Goal: Task Accomplishment & Management: Use online tool/utility

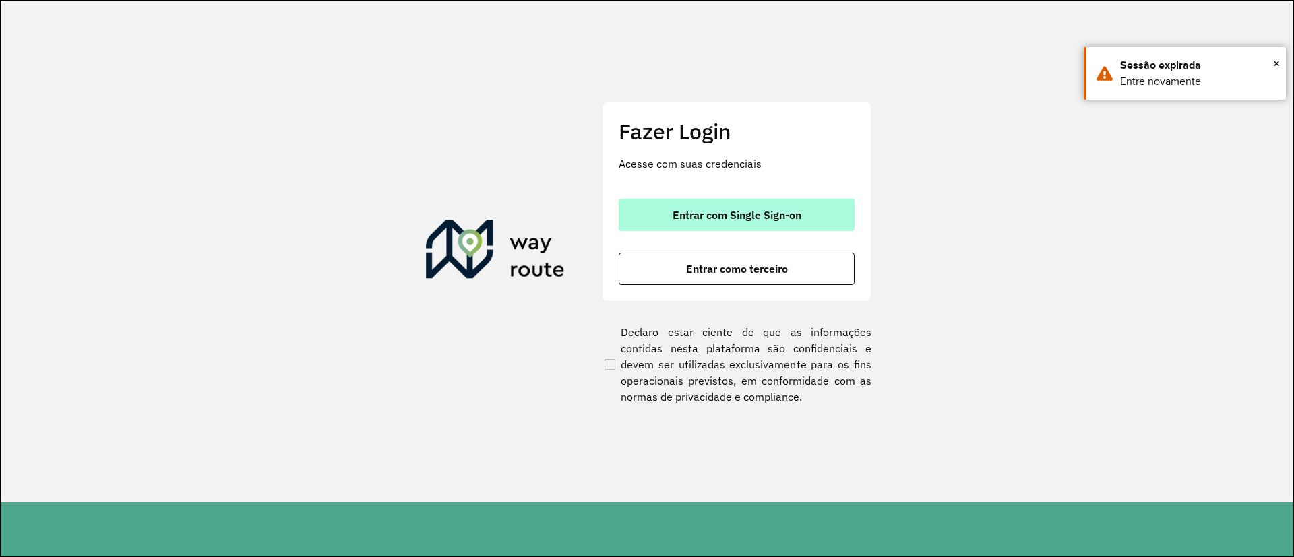
click at [715, 211] on span "Entrar com Single Sign-on" at bounding box center [737, 215] width 129 height 11
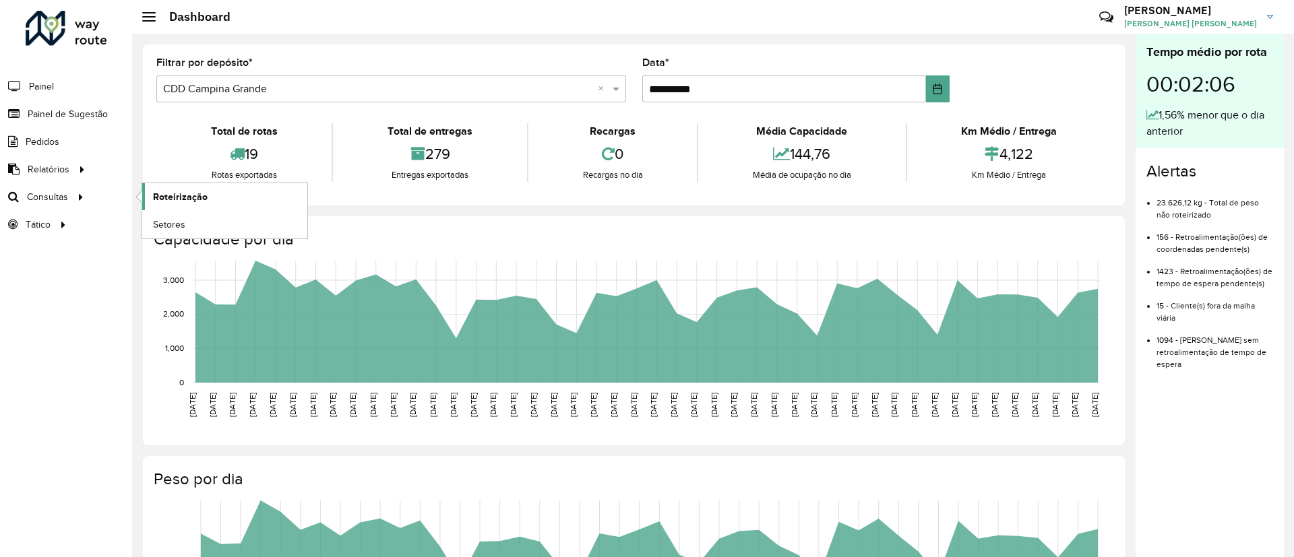
click at [178, 196] on span "Roteirização" at bounding box center [180, 197] width 55 height 14
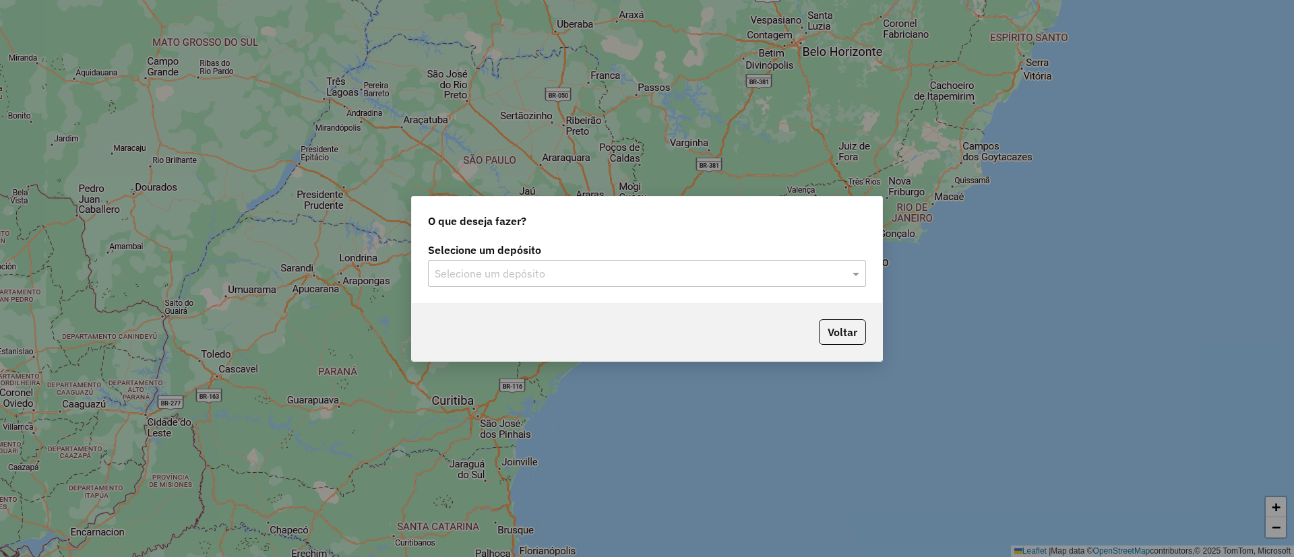
click at [485, 271] on input "text" at bounding box center [634, 274] width 398 height 16
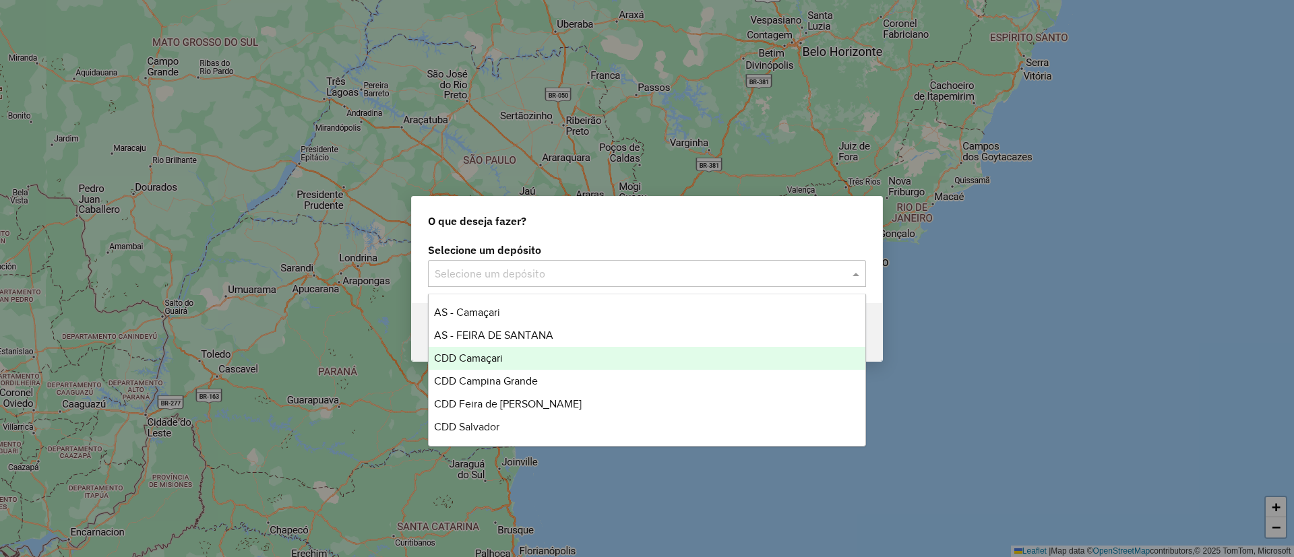
click at [551, 354] on div "CDD Camaçari" at bounding box center [647, 358] width 437 height 23
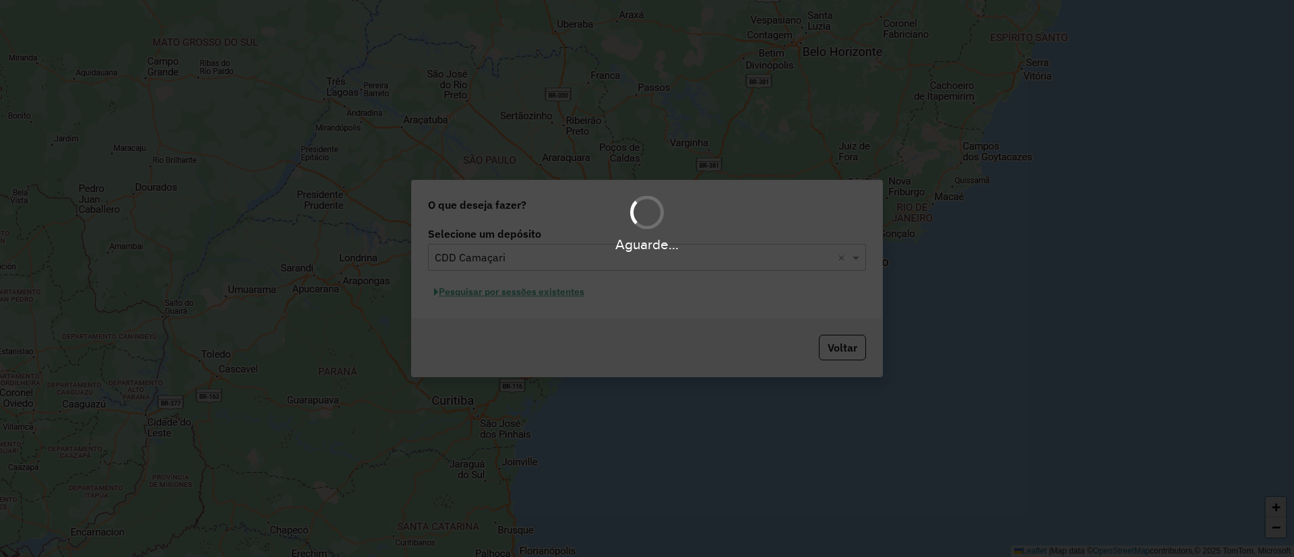
click at [497, 293] on div "Aguarde..." at bounding box center [647, 278] width 1294 height 557
click at [497, 293] on hb-app "Aguarde... Pop-up bloqueado! Seu navegador bloqueou automáticamente a abertura …" at bounding box center [647, 278] width 1294 height 557
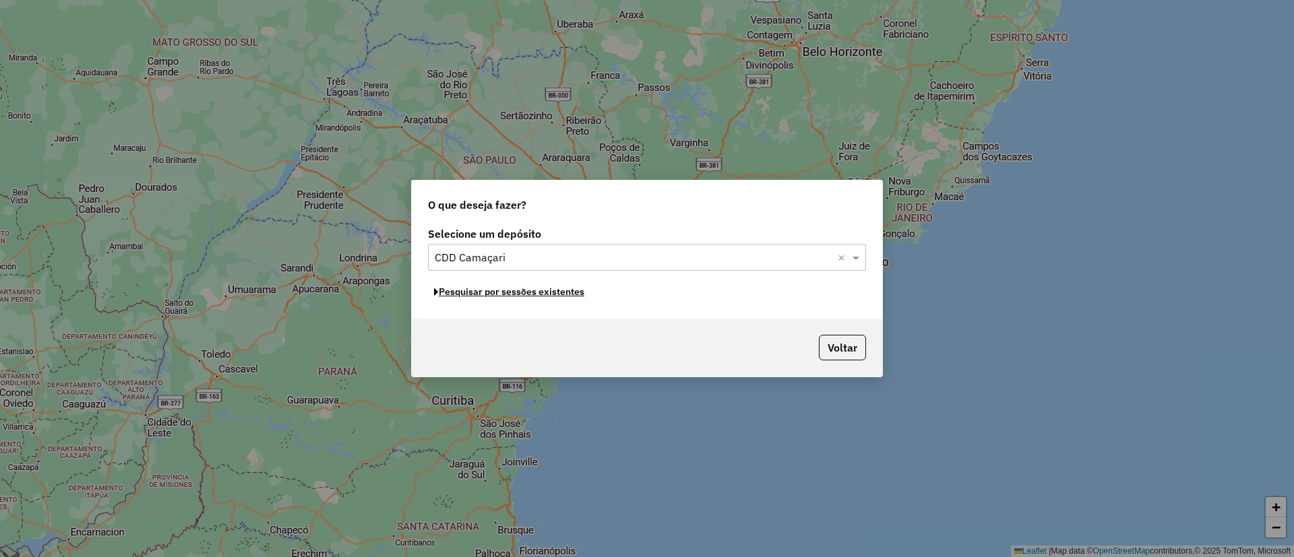
click at [497, 293] on button "Pesquisar por sessões existentes" at bounding box center [509, 292] width 162 height 21
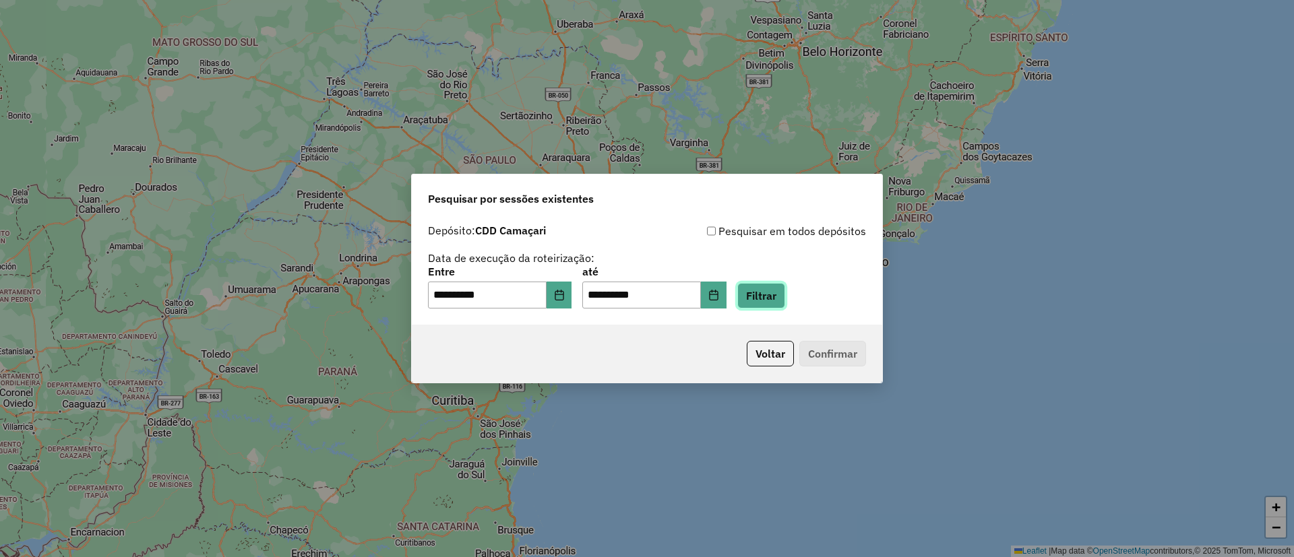
click at [780, 298] on button "Filtrar" at bounding box center [761, 296] width 48 height 26
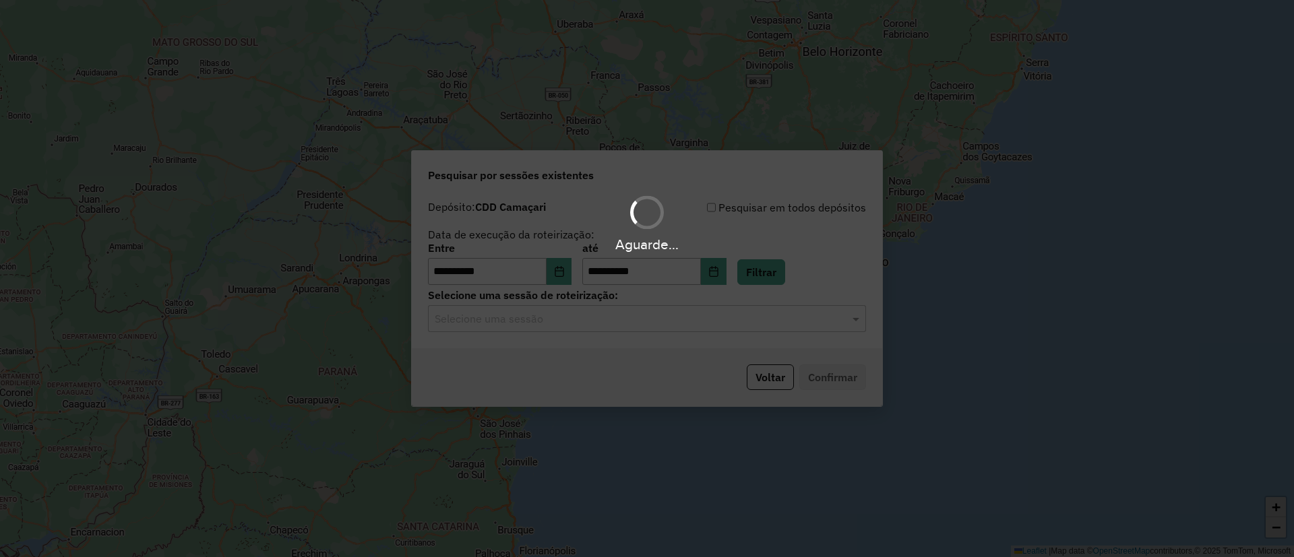
click at [516, 320] on hb-app "**********" at bounding box center [647, 278] width 1294 height 557
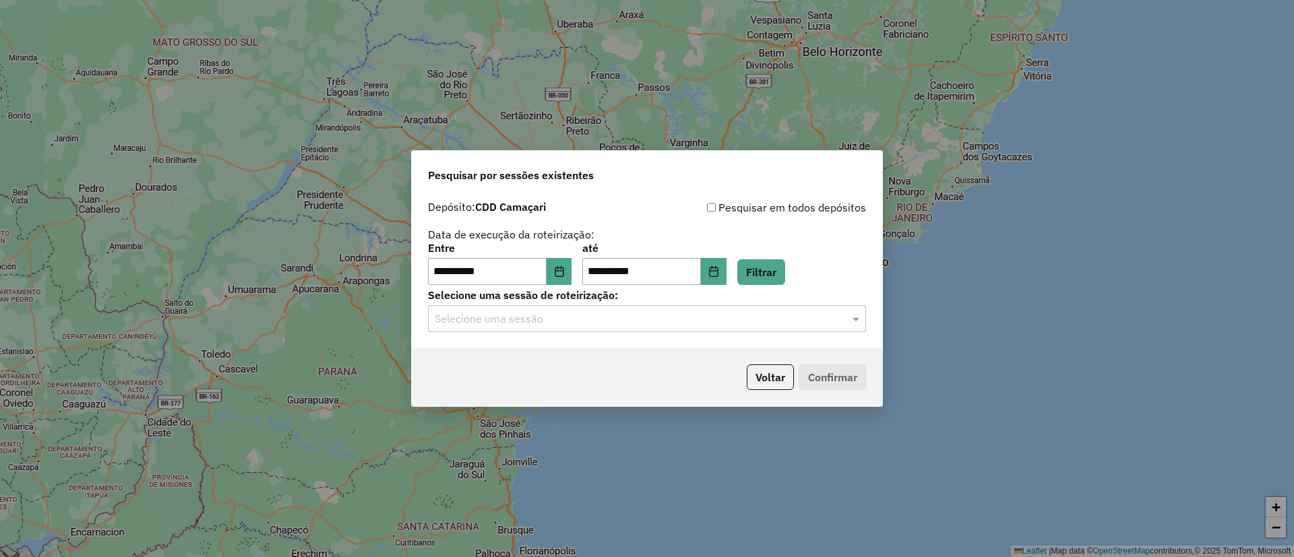
click at [516, 320] on input "text" at bounding box center [634, 319] width 398 height 16
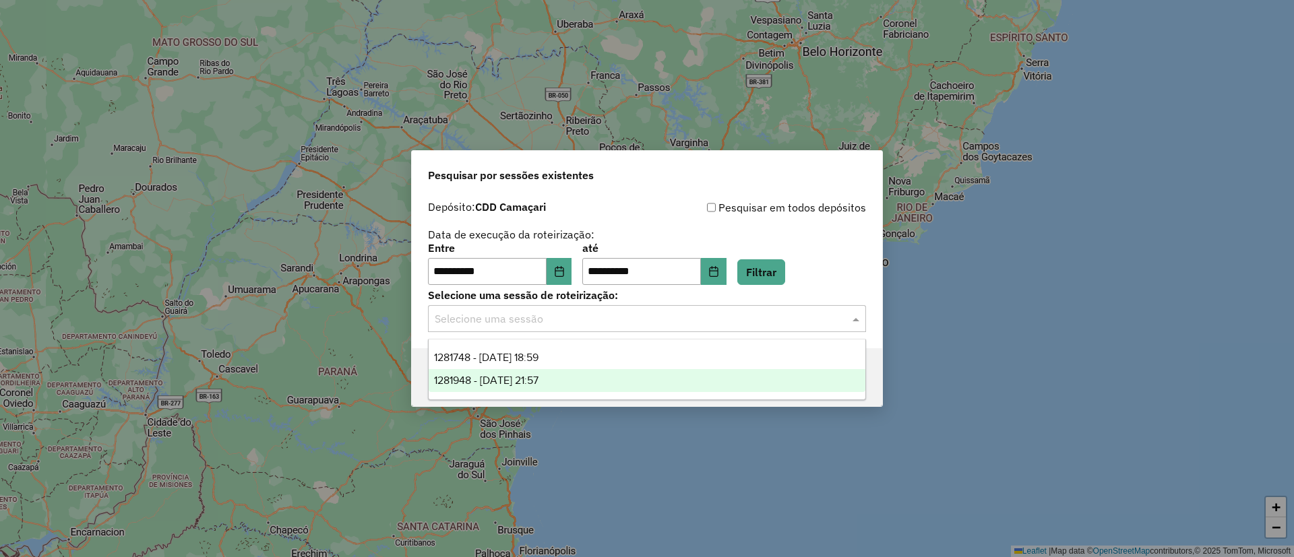
click at [537, 375] on span "1281948 - [DATE] 21:57" at bounding box center [486, 380] width 104 height 11
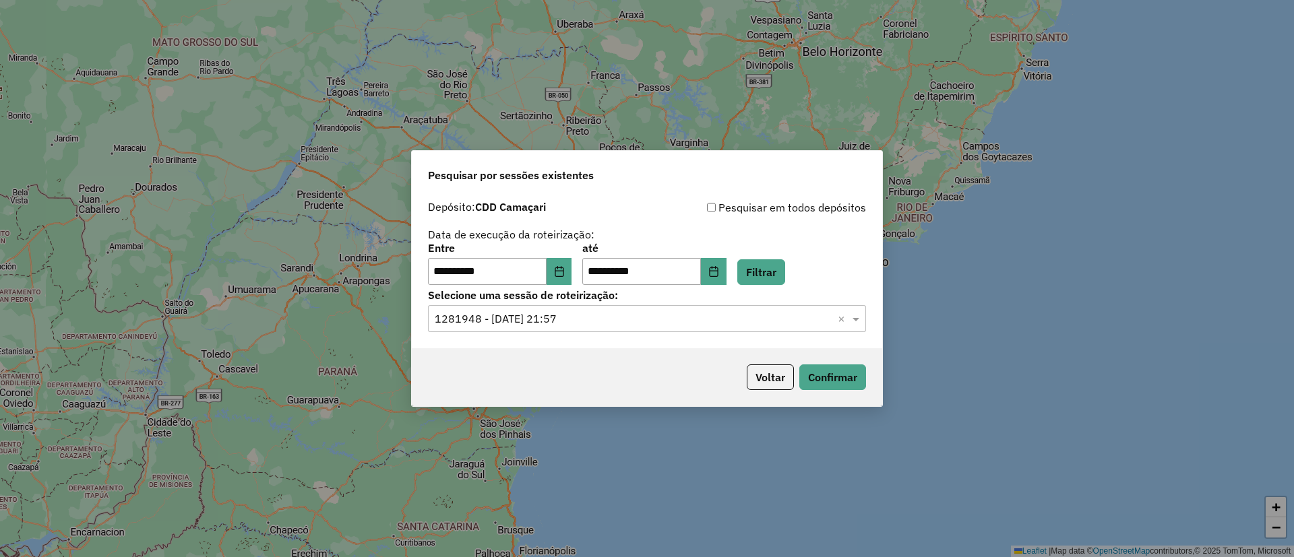
click at [750, 314] on input "text" at bounding box center [634, 319] width 398 height 16
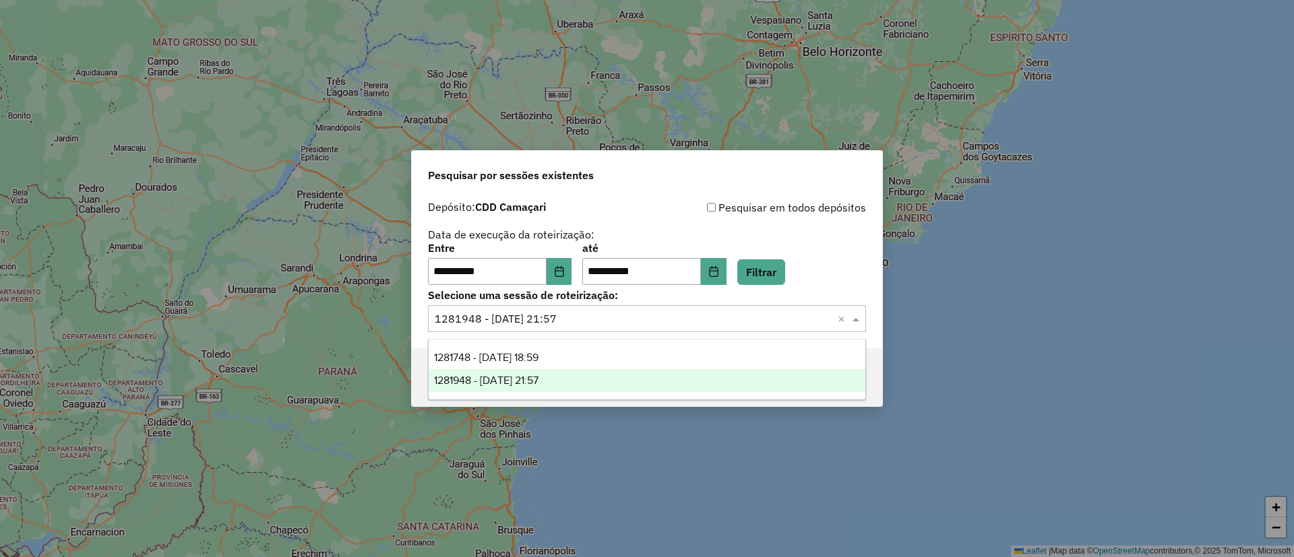
click at [850, 388] on div "1281948 - [DATE] 21:57" at bounding box center [647, 380] width 437 height 23
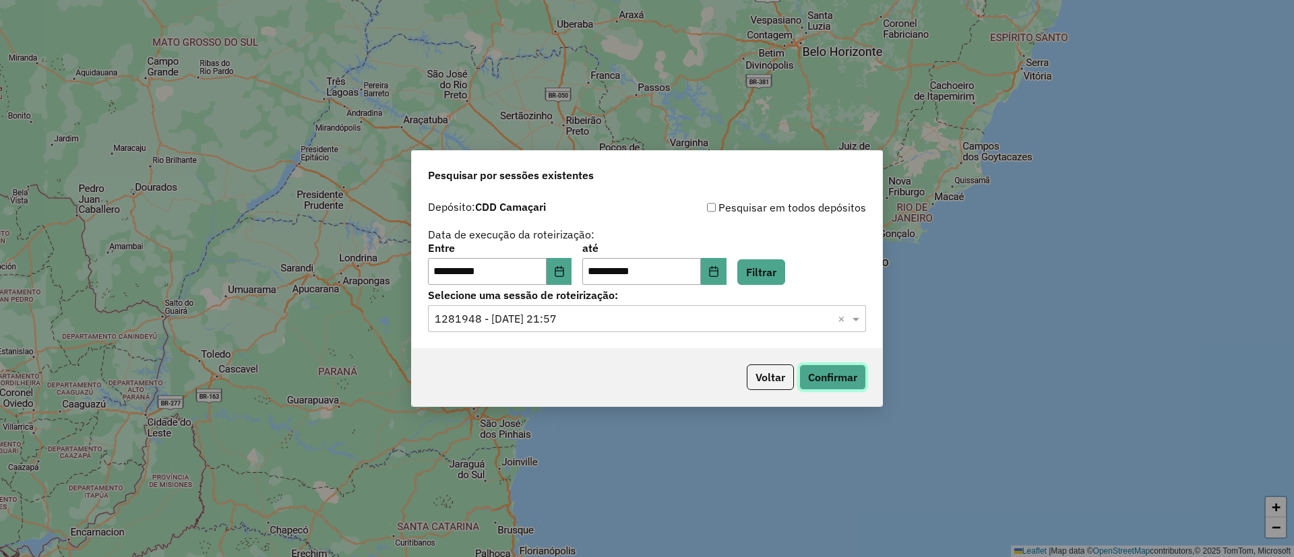
click at [852, 384] on button "Confirmar" at bounding box center [832, 378] width 67 height 26
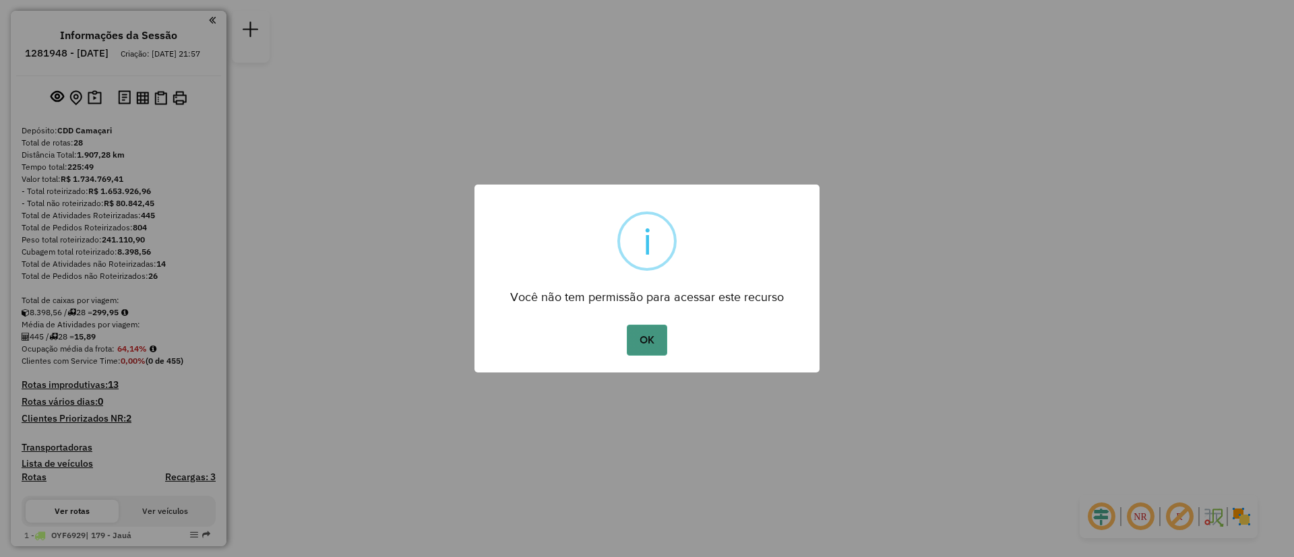
click at [636, 340] on button "OK" at bounding box center [647, 340] width 40 height 31
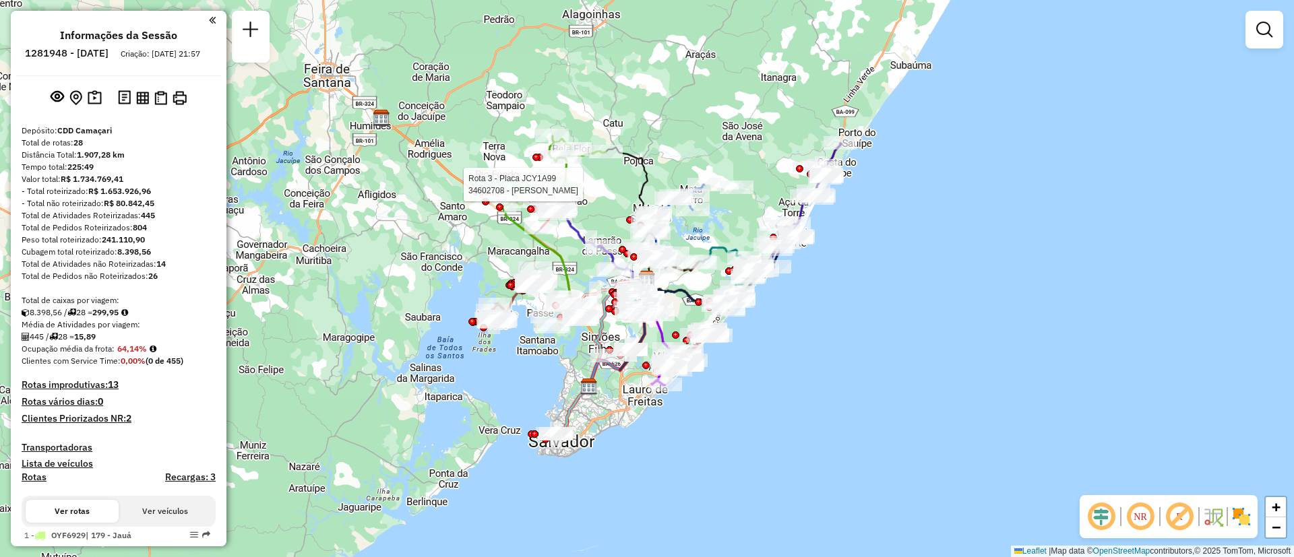
select select "**********"
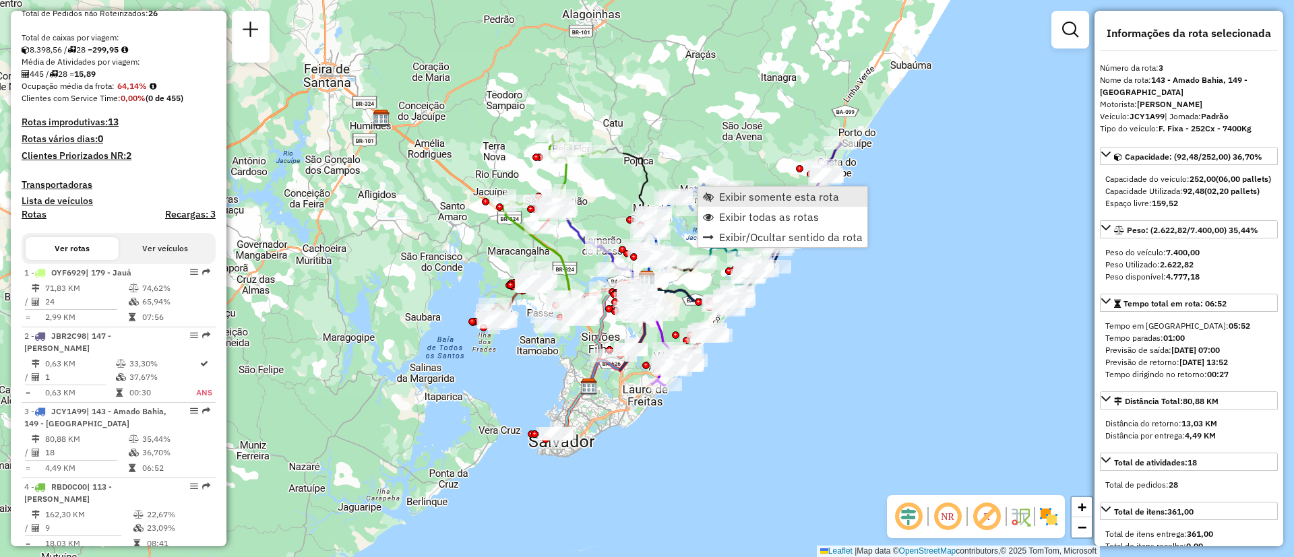
scroll to position [655, 0]
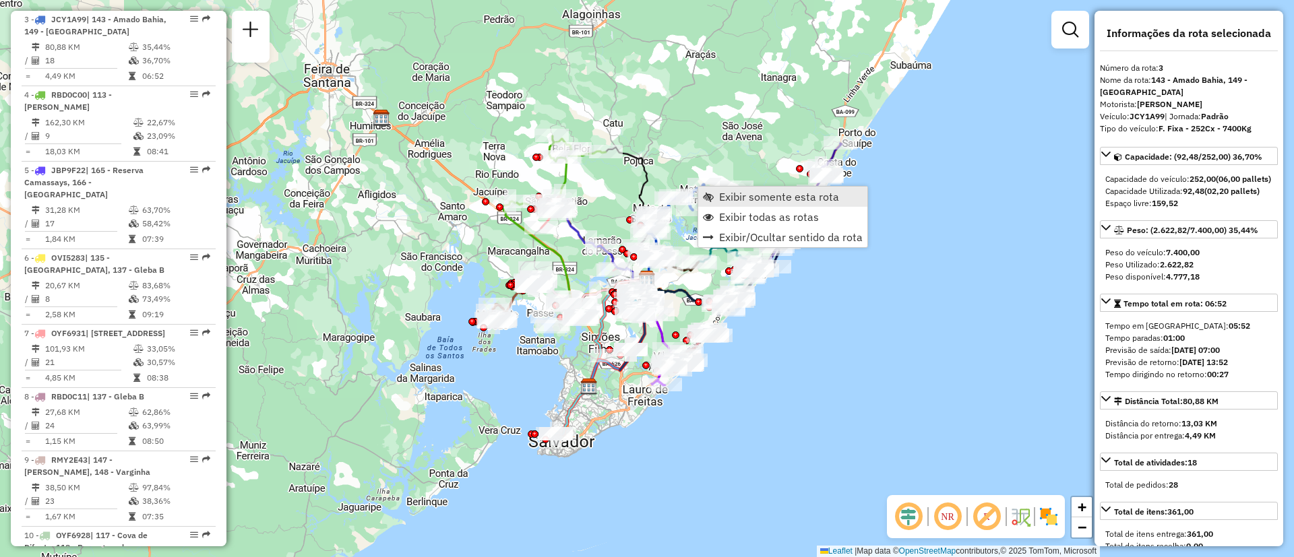
click at [754, 197] on span "Exibir somente esta rota" at bounding box center [779, 196] width 120 height 11
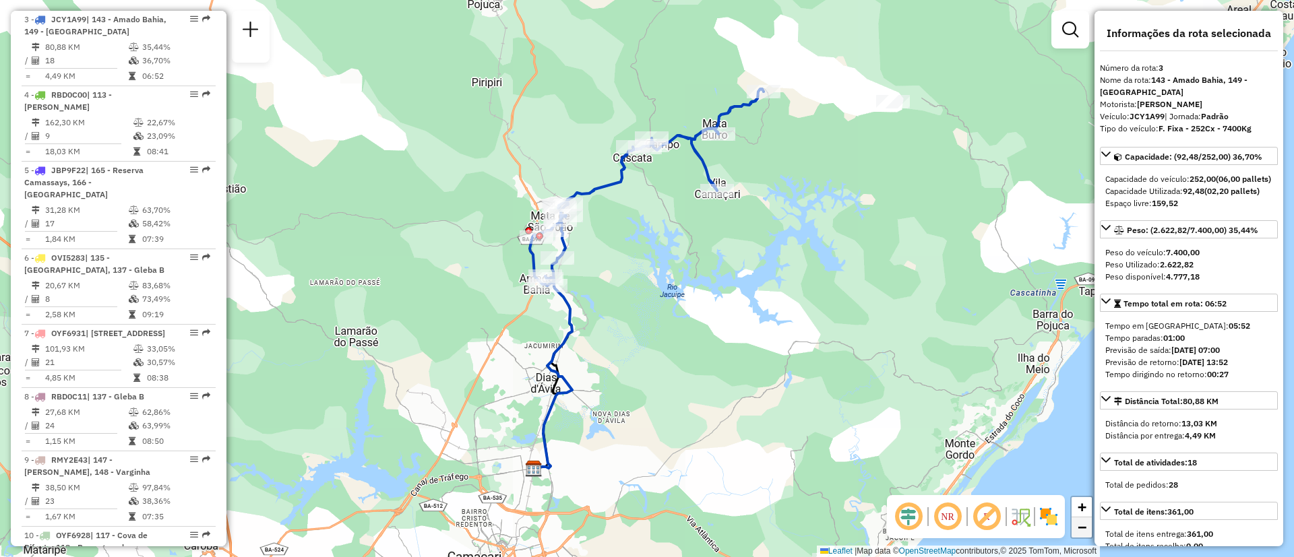
click at [1079, 530] on span "−" at bounding box center [1082, 527] width 9 height 17
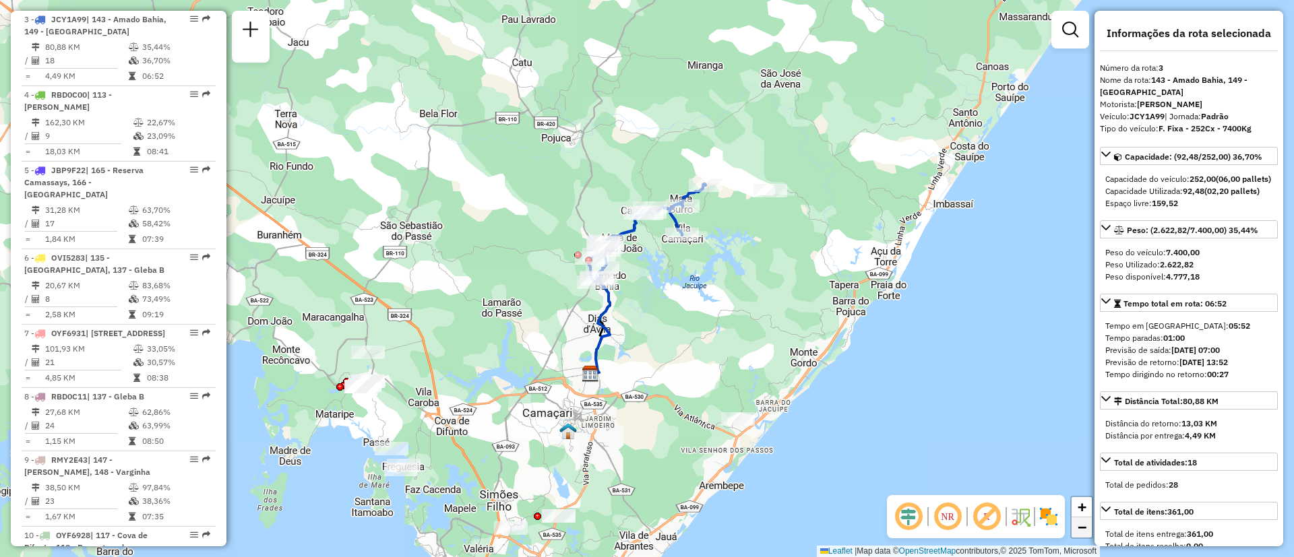
click at [1079, 530] on span "−" at bounding box center [1082, 527] width 9 height 17
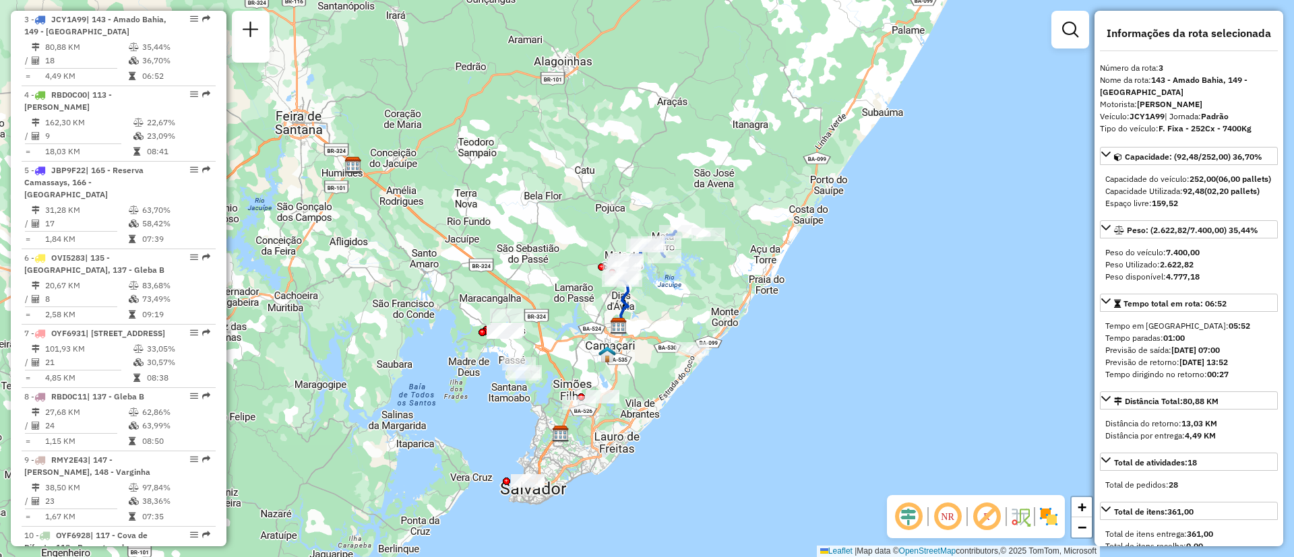
click at [511, 238] on div "Janela de atendimento Grade de atendimento Capacidade Transportadoras Veículos …" at bounding box center [647, 278] width 1294 height 557
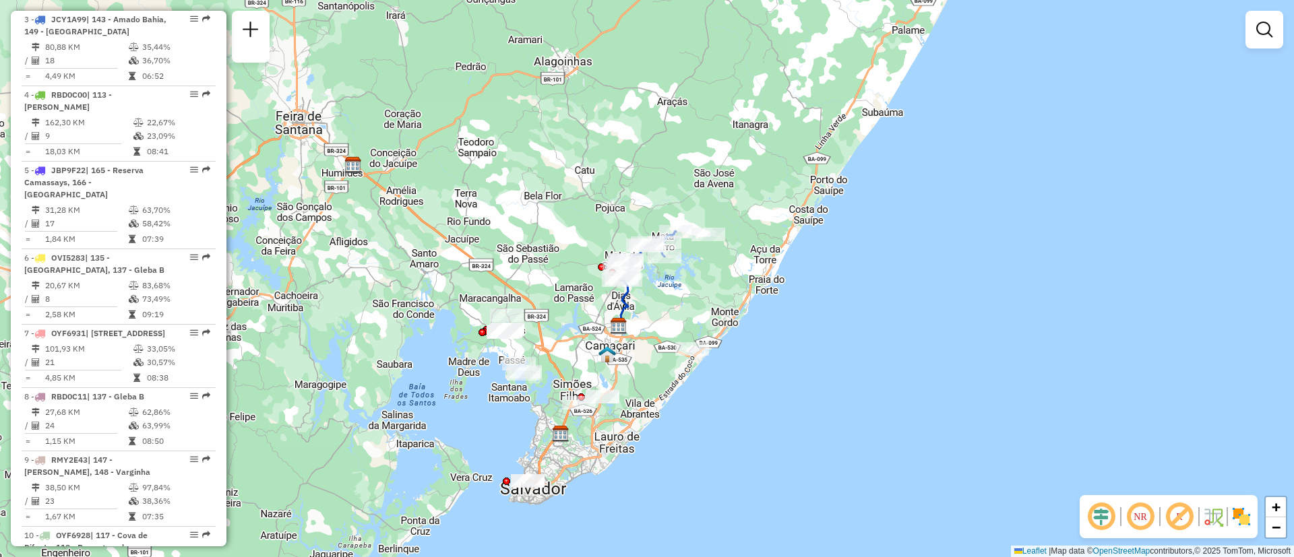
click at [511, 238] on div "Janela de atendimento Grade de atendimento Capacidade Transportadoras Veículos …" at bounding box center [647, 278] width 1294 height 557
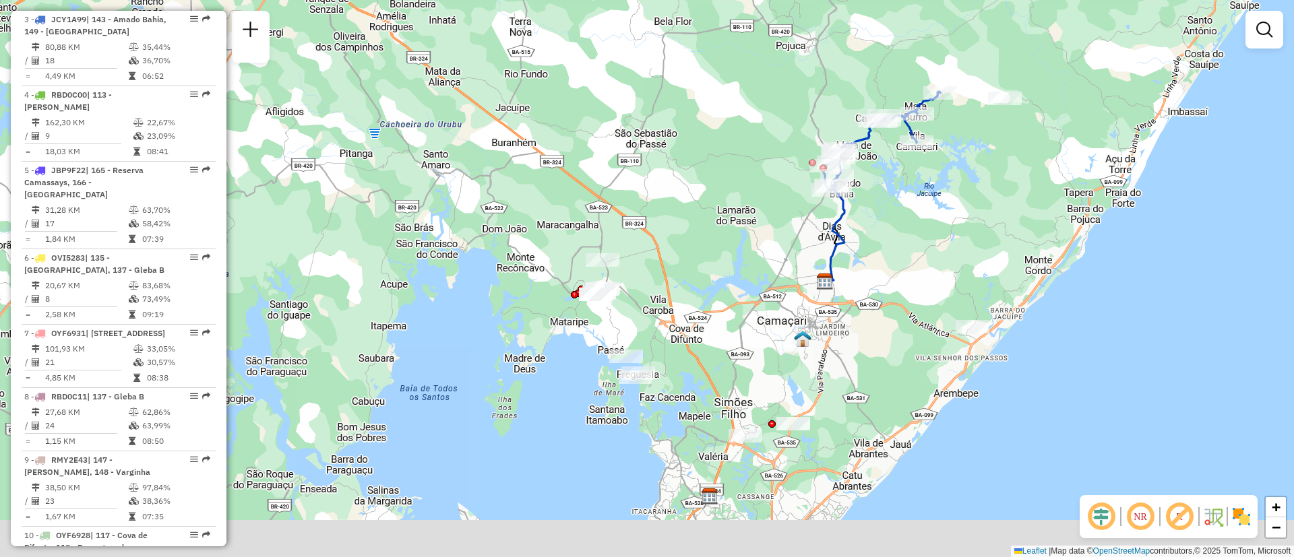
drag, startPoint x: 598, startPoint y: 376, endPoint x: 698, endPoint y: 243, distance: 167.0
click at [698, 243] on div "Janela de atendimento Grade de atendimento Capacidade Transportadoras Veículos …" at bounding box center [647, 278] width 1294 height 557
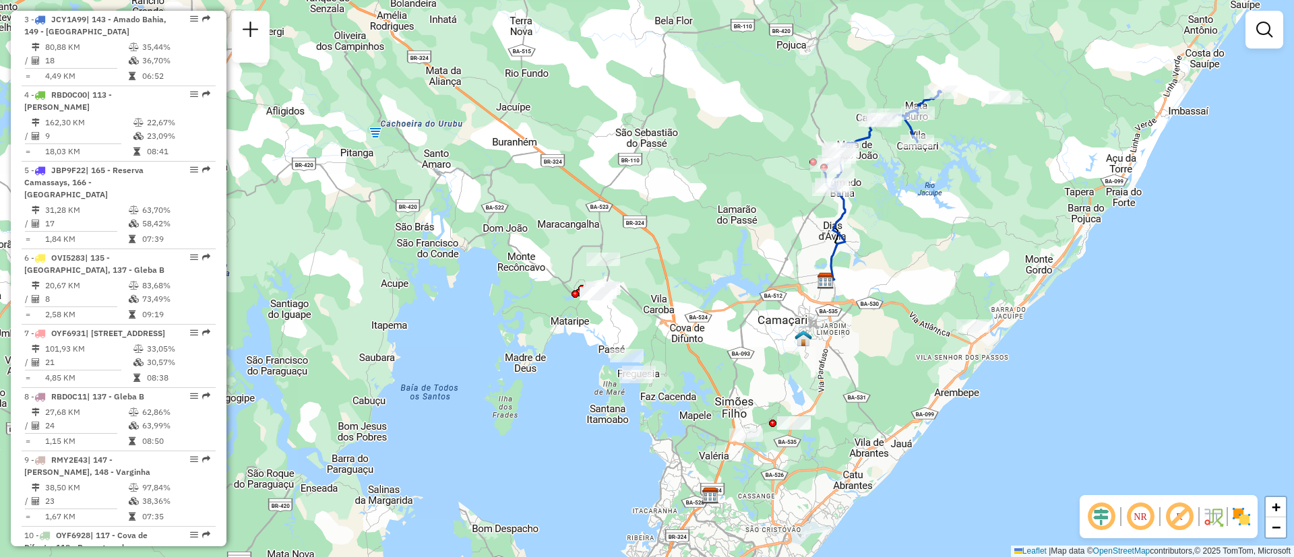
click at [536, 303] on div "Janela de atendimento Grade de atendimento Capacidade Transportadoras Veículos …" at bounding box center [647, 278] width 1294 height 557
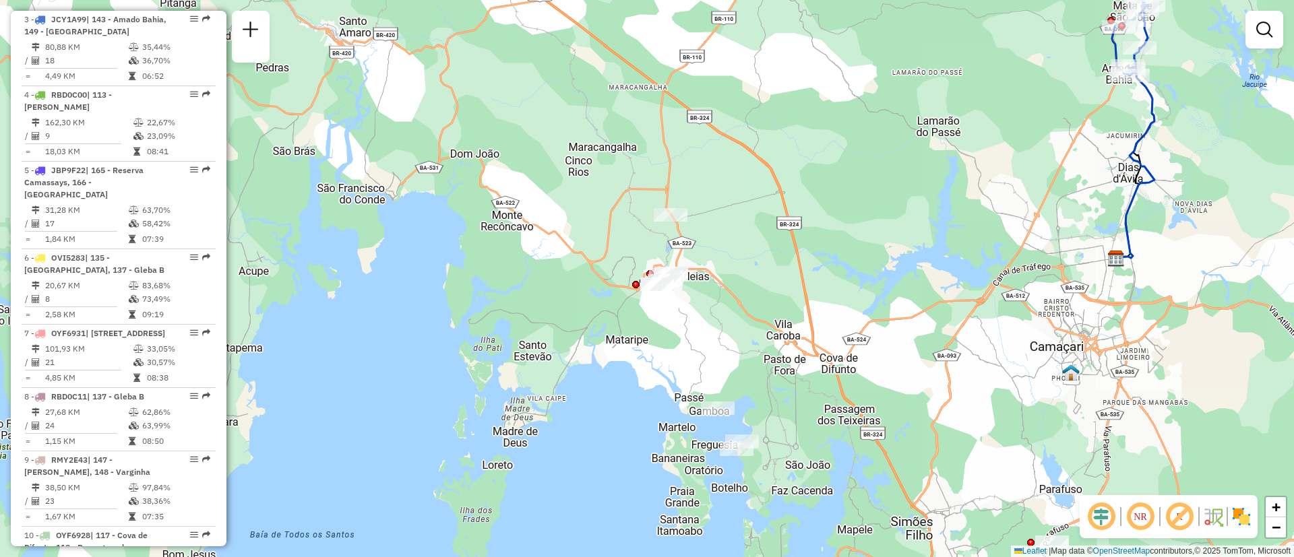
click at [536, 303] on div "Janela de atendimento Grade de atendimento Capacidade Transportadoras Veículos …" at bounding box center [647, 278] width 1294 height 557
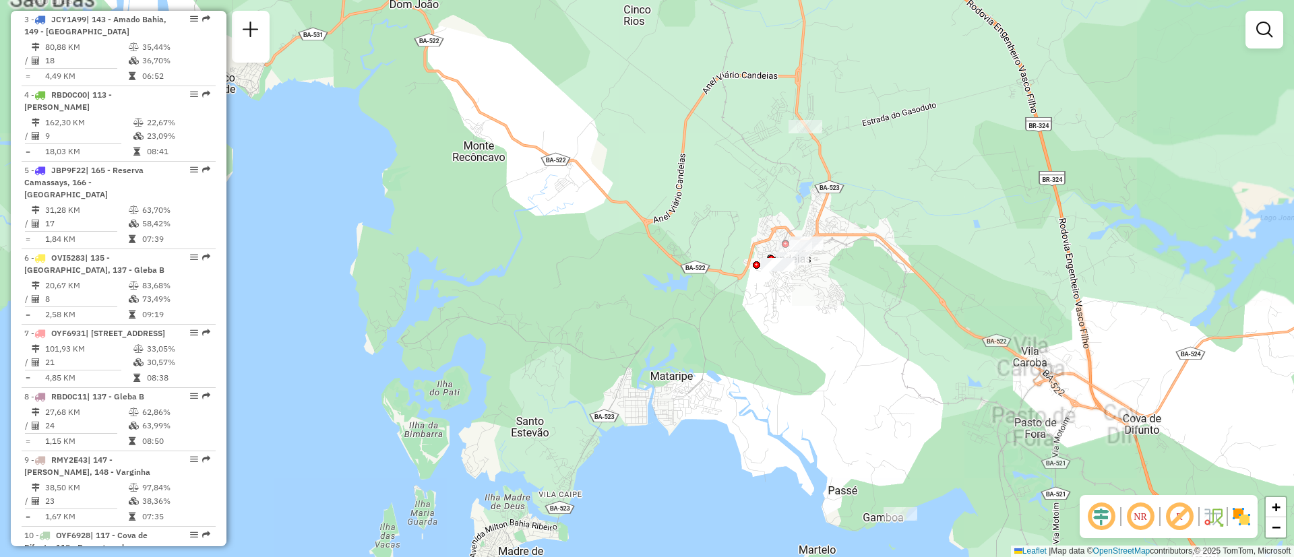
click at [536, 303] on div "Janela de atendimento Grade de atendimento Capacidade Transportadoras Veículos …" at bounding box center [647, 278] width 1294 height 557
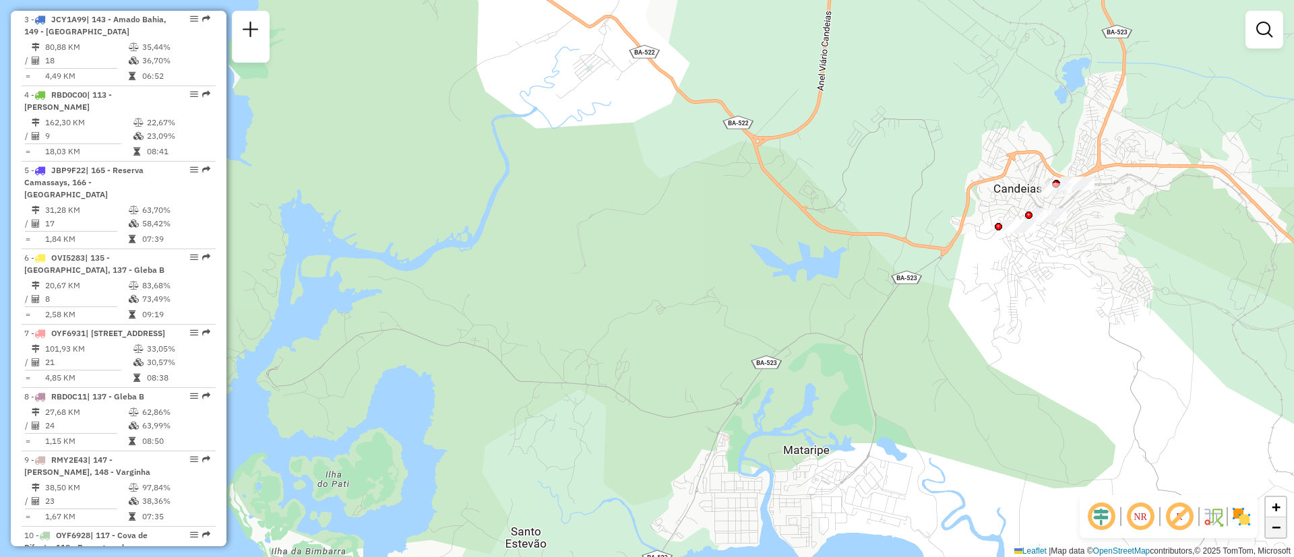
click at [1276, 518] on link "−" at bounding box center [1276, 528] width 20 height 20
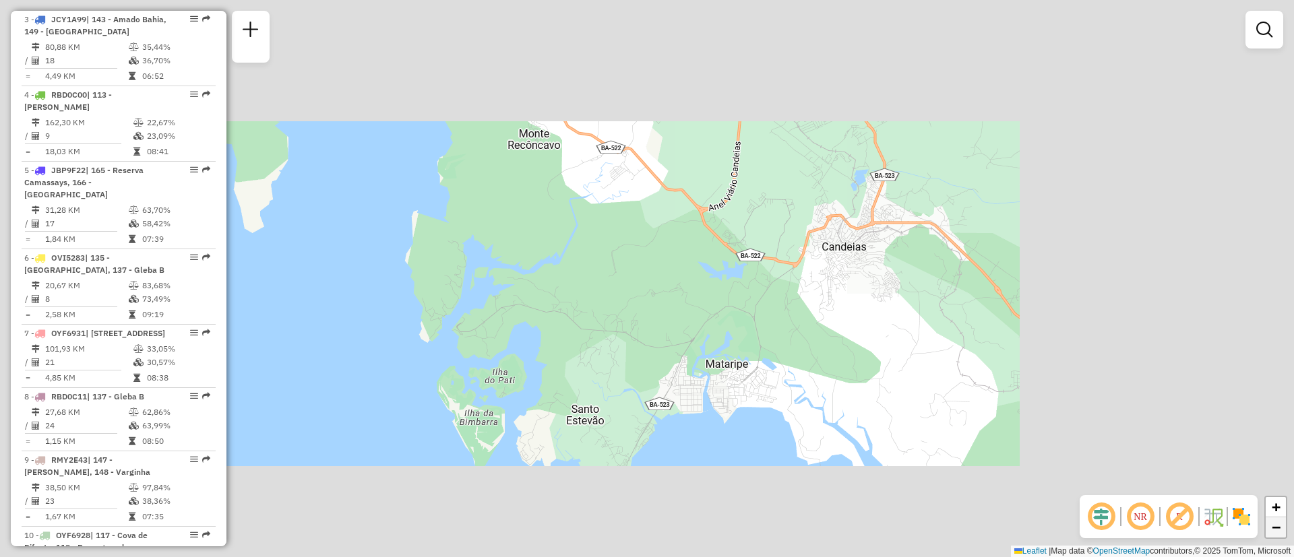
click at [1276, 518] on link "−" at bounding box center [1276, 528] width 20 height 20
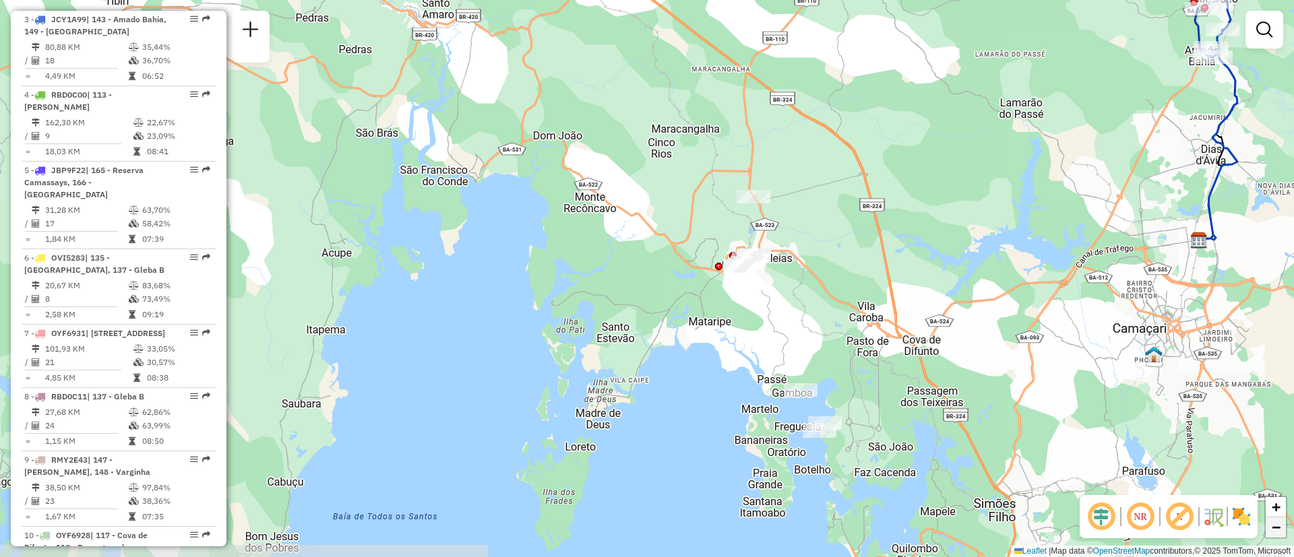
click at [1276, 518] on link "−" at bounding box center [1276, 528] width 20 height 20
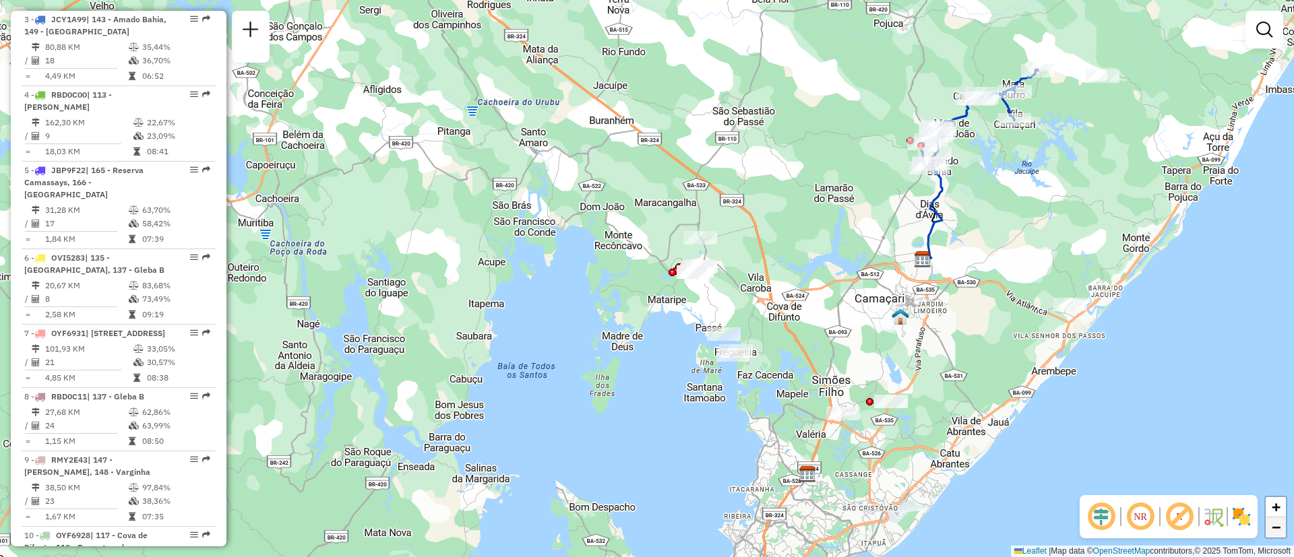
click at [1276, 518] on link "−" at bounding box center [1276, 528] width 20 height 20
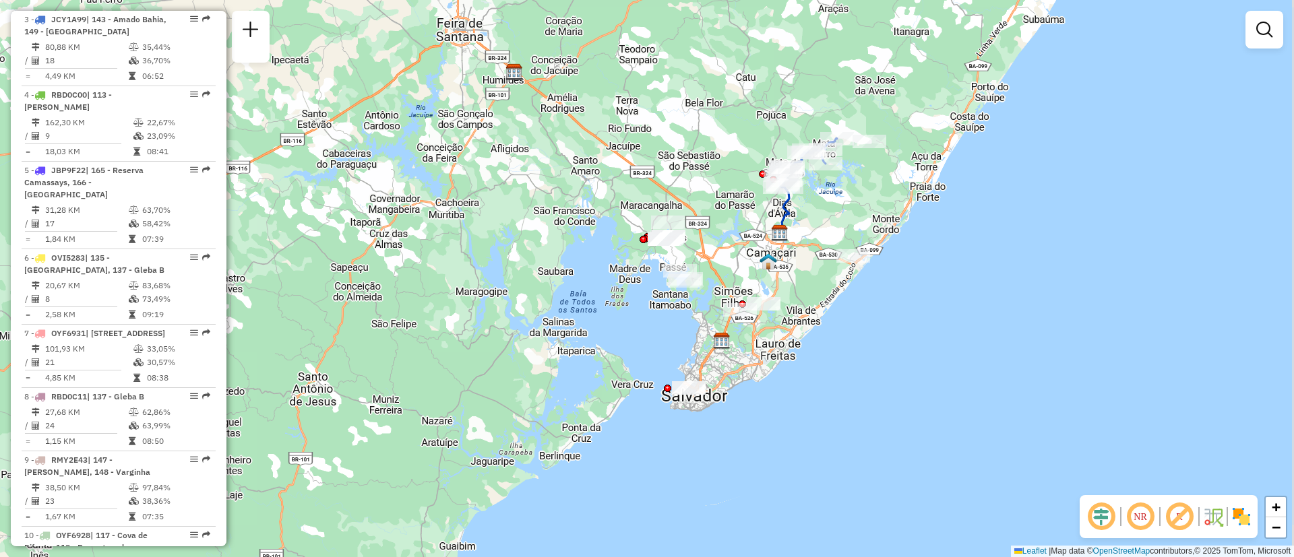
drag, startPoint x: 228, startPoint y: 168, endPoint x: 226, endPoint y: 147, distance: 21.7
click at [226, 147] on hb-router-mapa "Informações da Sessão 1281948 - 24/09/2025 Criação: 23/09/2025 21:57 Depósito: …" at bounding box center [647, 278] width 1294 height 557
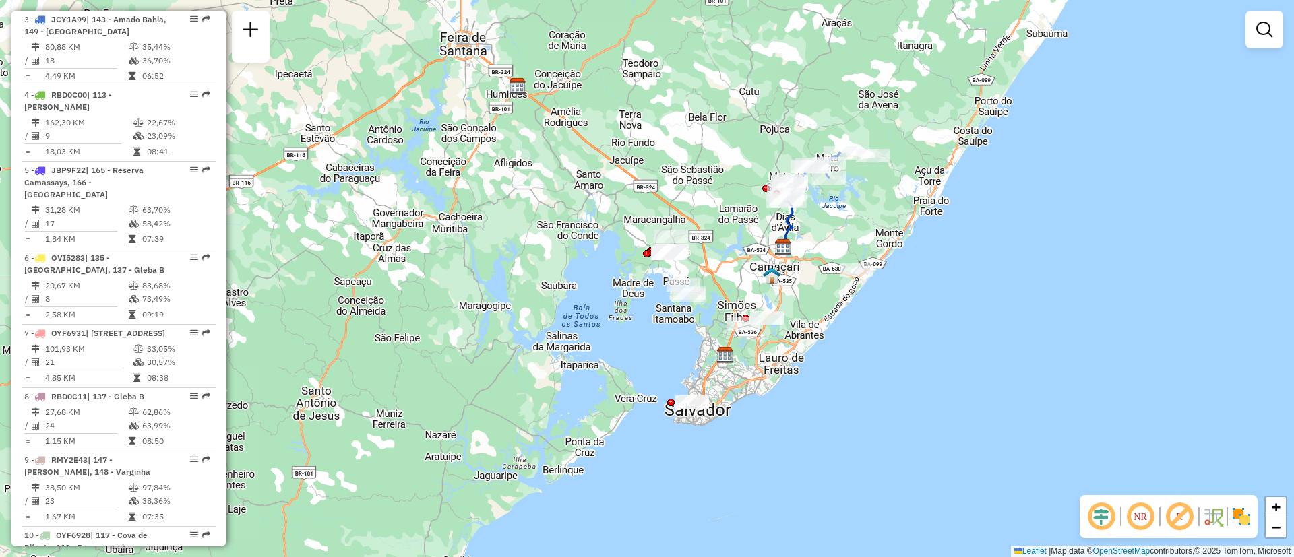
scroll to position [0, 0]
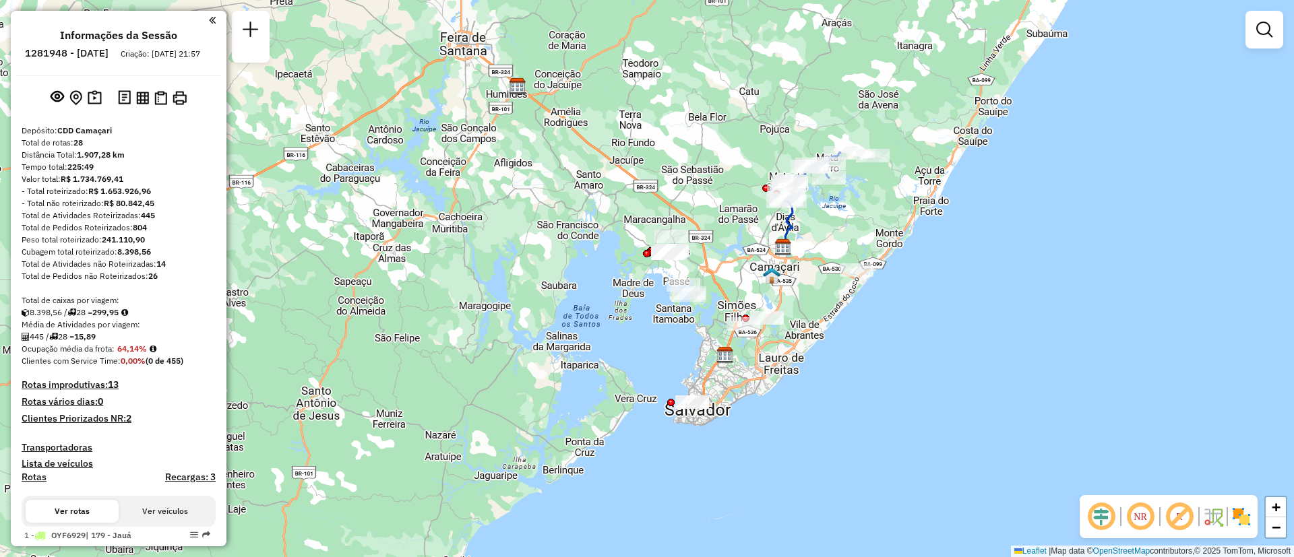
click at [668, 183] on div "Janela de atendimento Grade de atendimento Capacidade Transportadoras Veículos …" at bounding box center [647, 278] width 1294 height 557
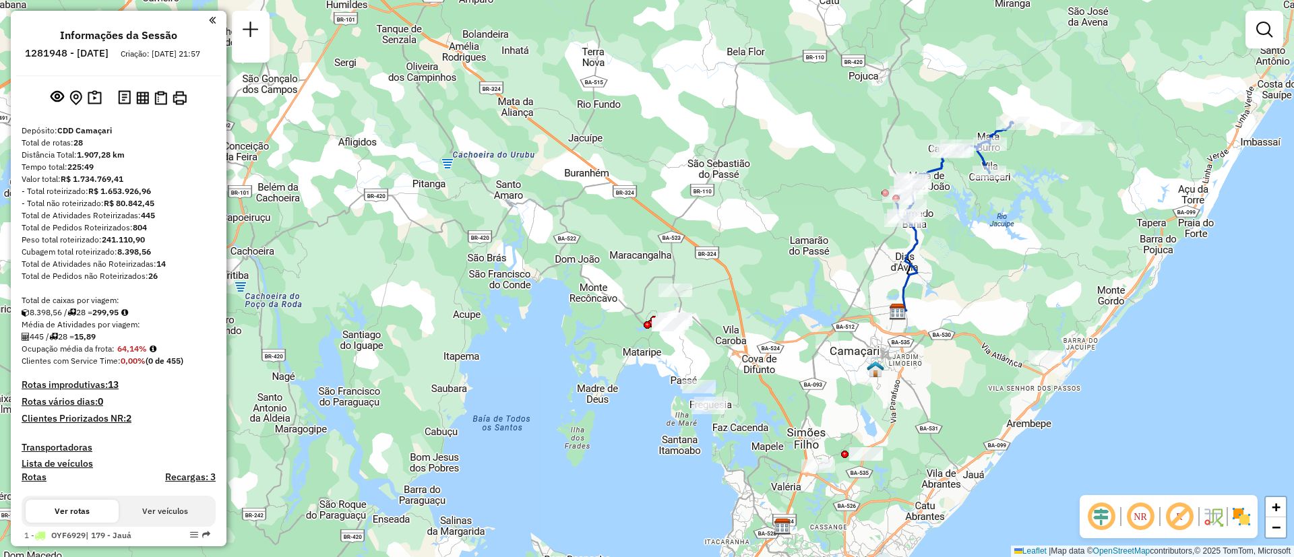
click at [852, 151] on div "Janela de atendimento Grade de atendimento Capacidade Transportadoras Veículos …" at bounding box center [647, 278] width 1294 height 557
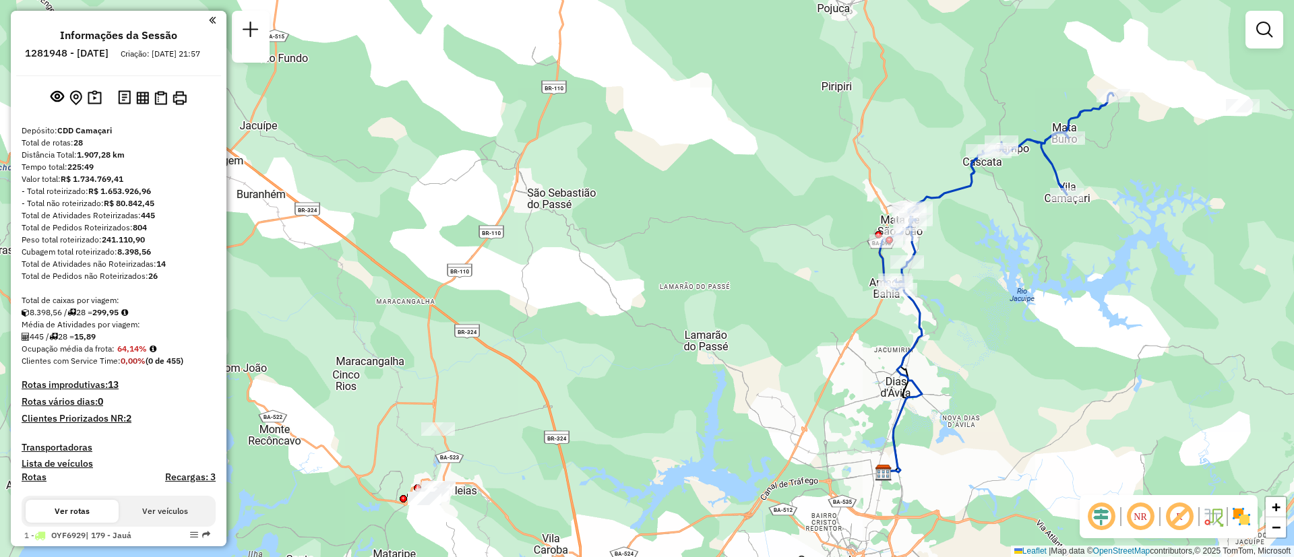
drag, startPoint x: 828, startPoint y: 212, endPoint x: 693, endPoint y: 226, distance: 135.6
click at [693, 226] on div "Janela de atendimento Grade de atendimento Capacidade Transportadoras Veículos …" at bounding box center [647, 278] width 1294 height 557
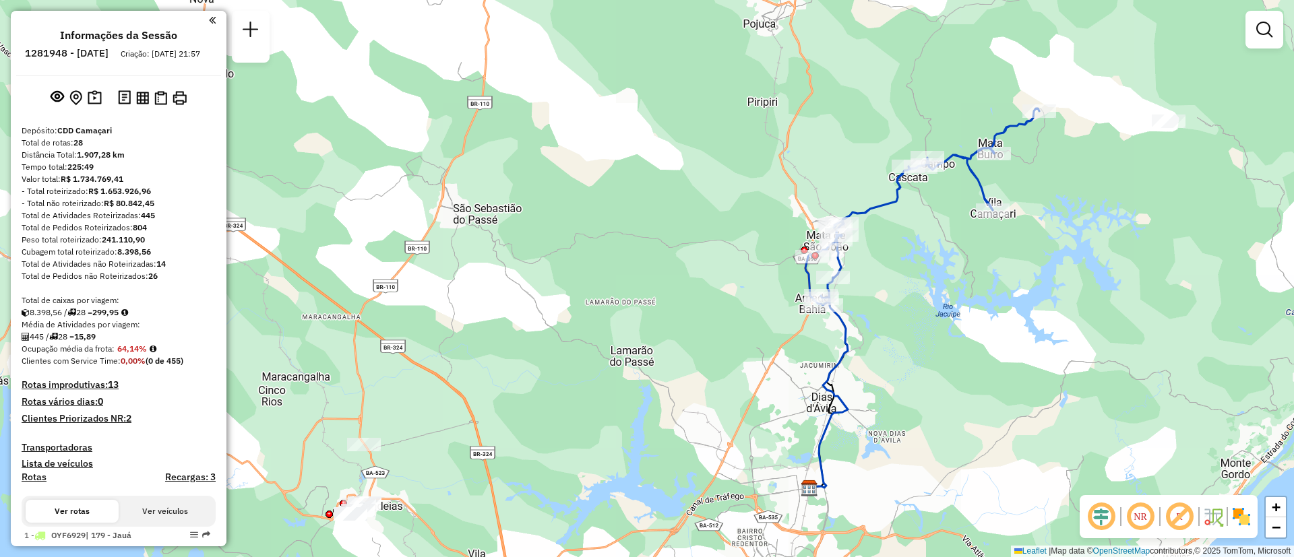
click at [1006, 314] on div "Janela de atendimento Grade de atendimento Capacidade Transportadoras Veículos …" at bounding box center [647, 278] width 1294 height 557
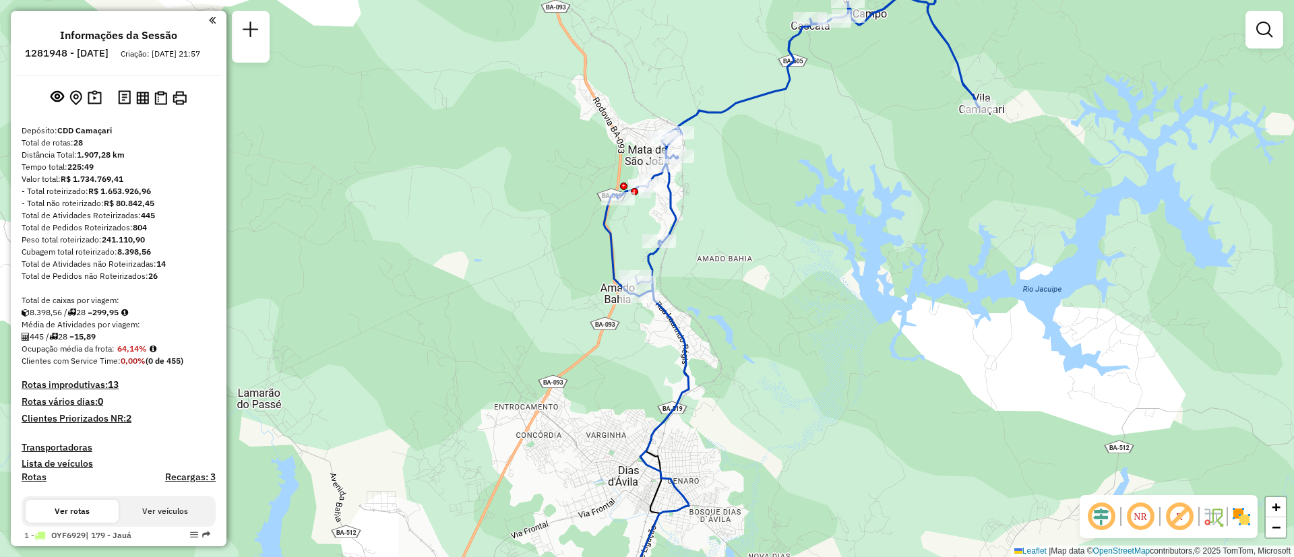
click at [604, 215] on icon at bounding box center [805, 120] width 402 height 352
select select "**********"
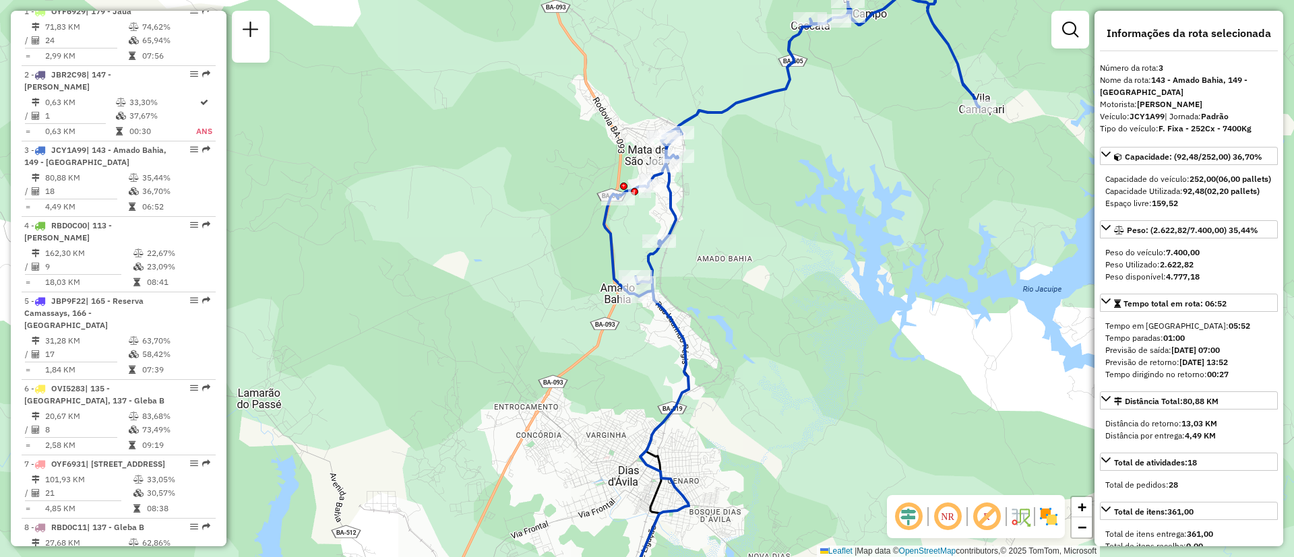
scroll to position [655, 0]
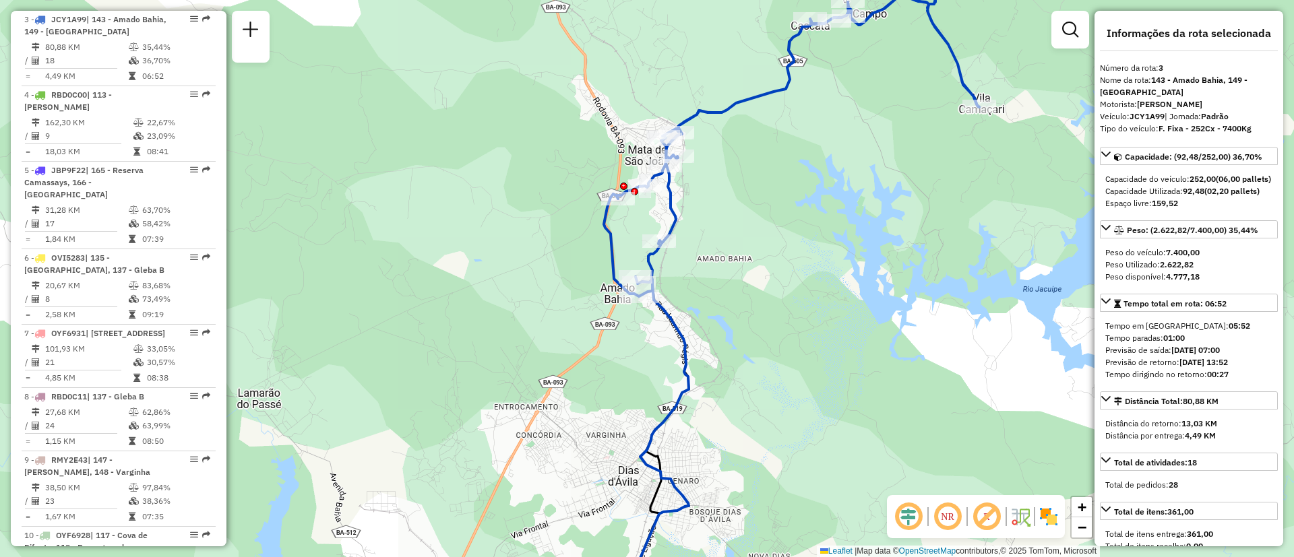
click at [440, 289] on div "Janela de atendimento Grade de atendimento Capacidade Transportadoras Veículos …" at bounding box center [647, 278] width 1294 height 557
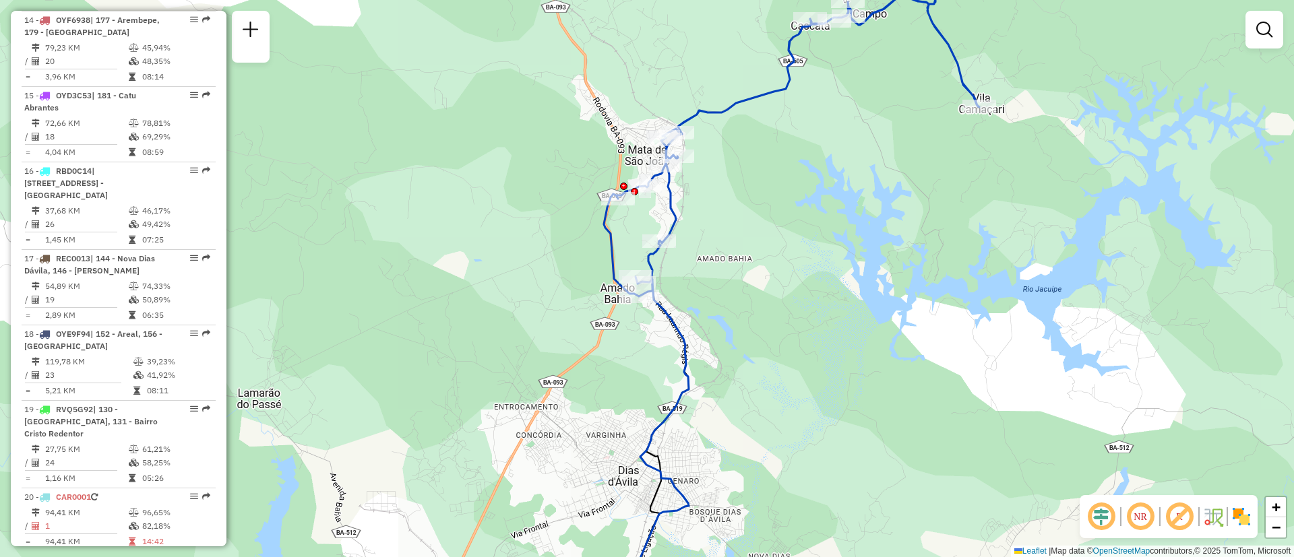
scroll to position [1516, 0]
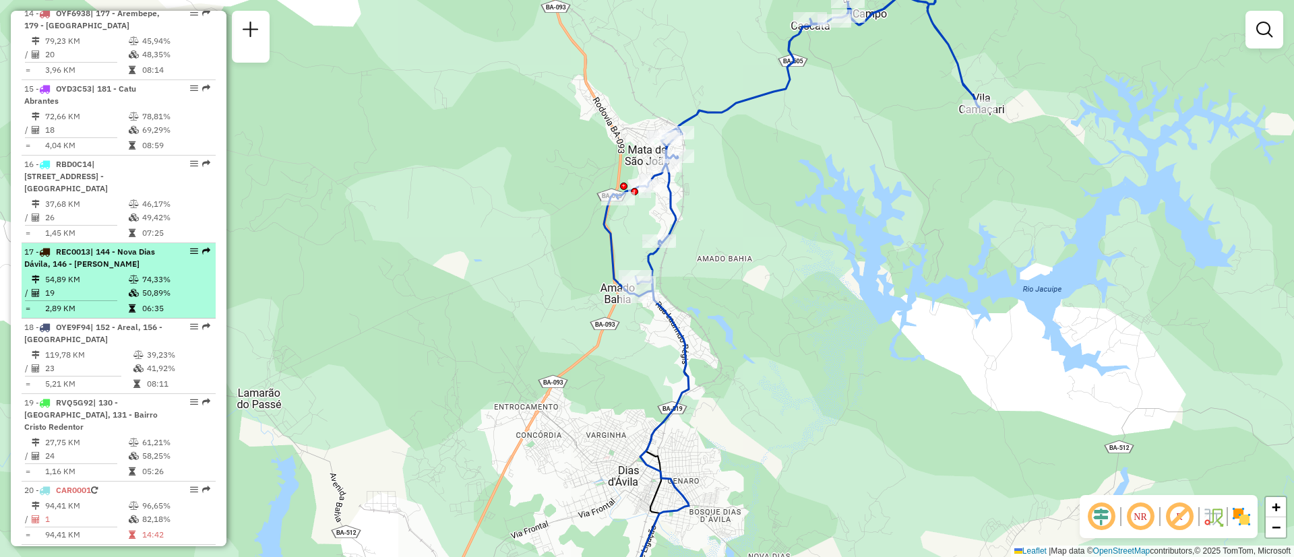
click at [115, 246] on div "17 - REC0013 | 144 - Nova Dias Dávila, 146 - Garcia Dávila" at bounding box center [95, 258] width 143 height 24
select select "**********"
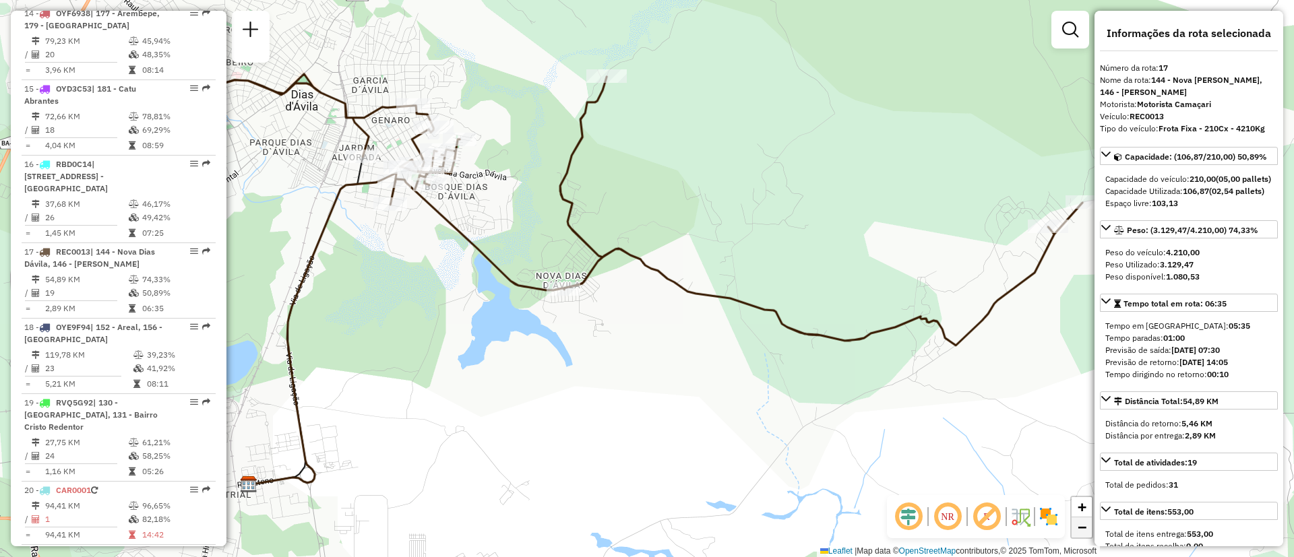
click at [1078, 536] on link "−" at bounding box center [1081, 528] width 20 height 20
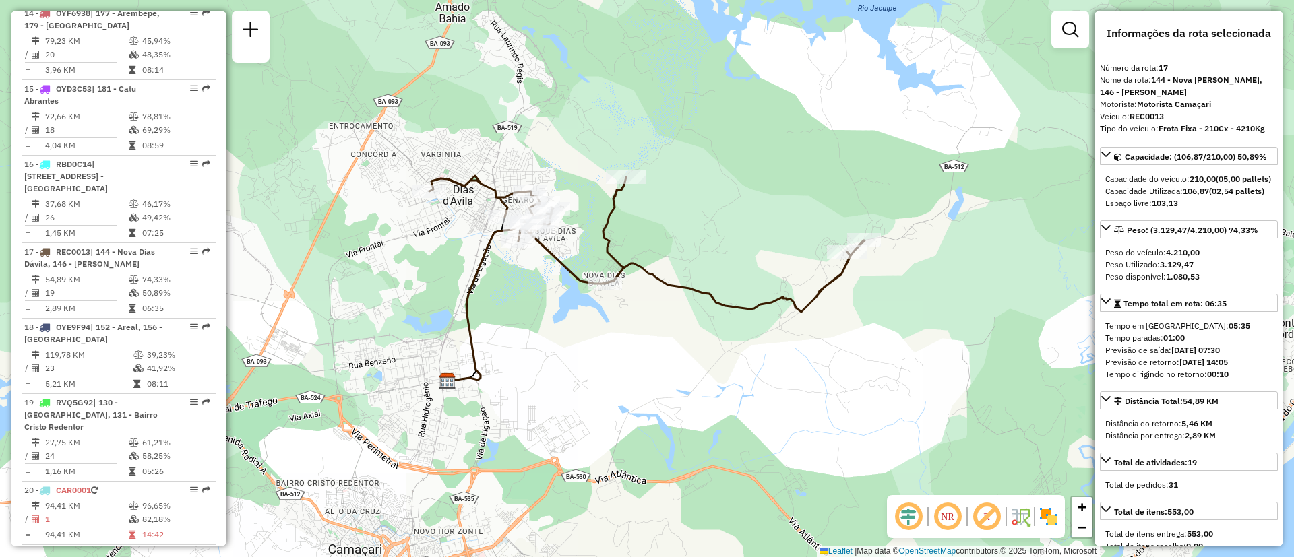
click at [728, 376] on div "Janela de atendimento Grade de atendimento Capacidade Transportadoras Veículos …" at bounding box center [647, 278] width 1294 height 557
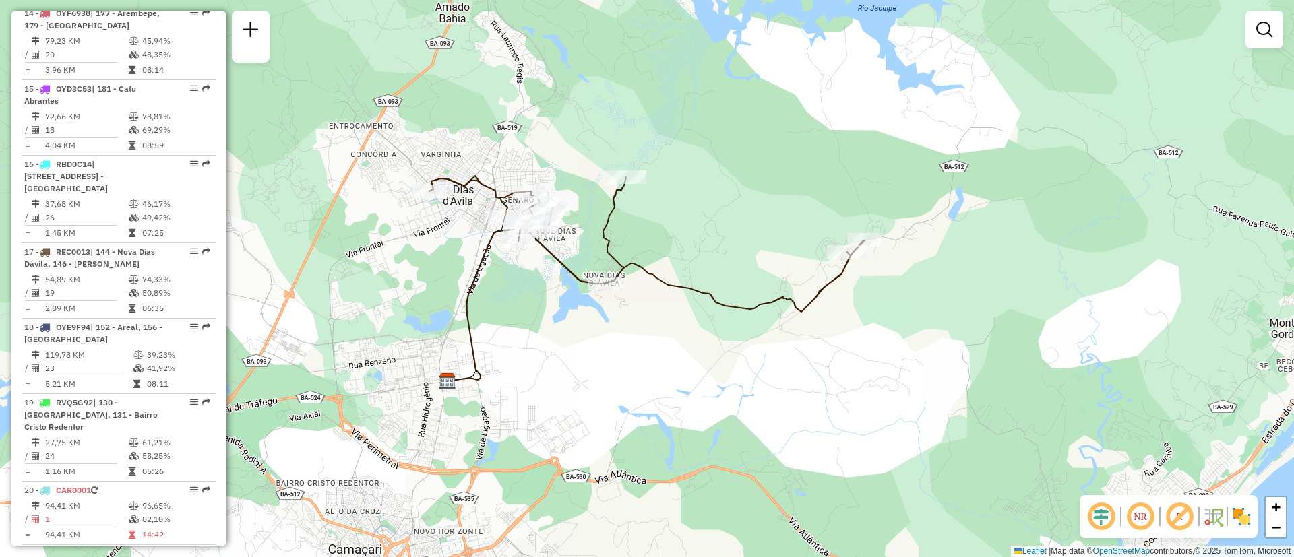
click at [728, 376] on div "Janela de atendimento Grade de atendimento Capacidade Transportadoras Veículos …" at bounding box center [647, 278] width 1294 height 557
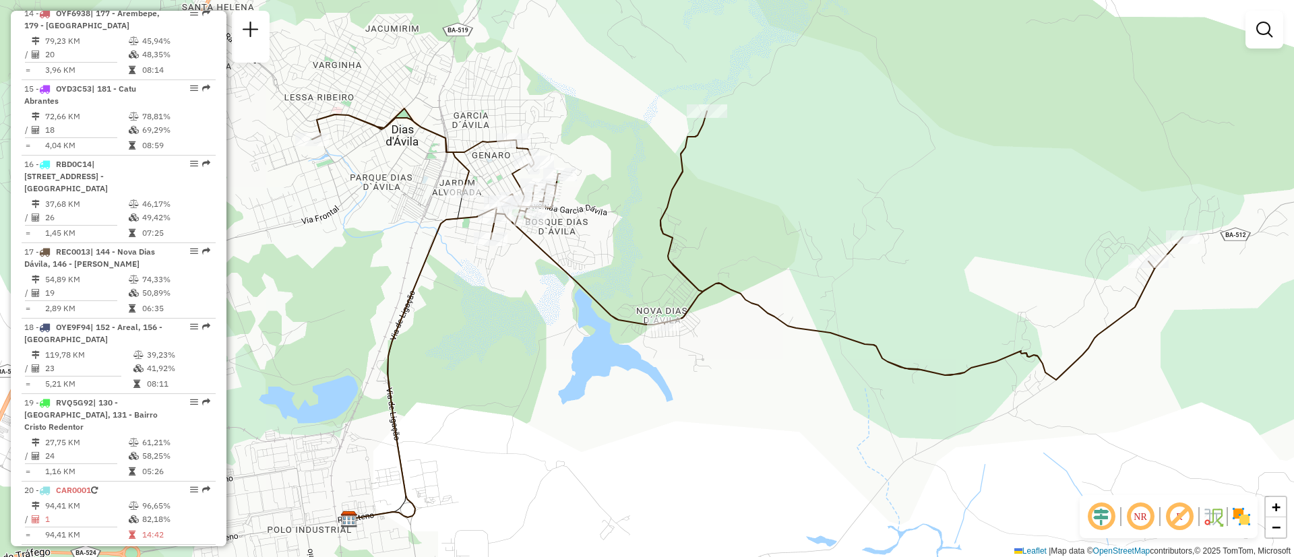
drag, startPoint x: 759, startPoint y: 281, endPoint x: 941, endPoint y: 414, distance: 225.8
click at [941, 414] on div "Janela de atendimento Grade de atendimento Capacidade Transportadoras Veículos …" at bounding box center [647, 278] width 1294 height 557
